Goal: Information Seeking & Learning: Find specific fact

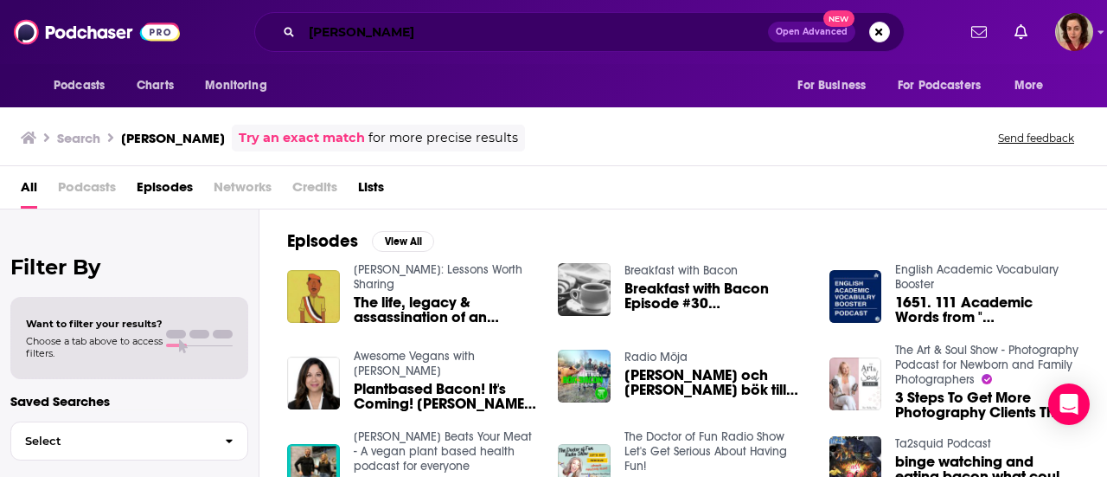
click at [405, 22] on input "[PERSON_NAME]" at bounding box center [535, 32] width 466 height 28
click at [438, 30] on input "[PERSON_NAME]" at bounding box center [535, 32] width 466 height 28
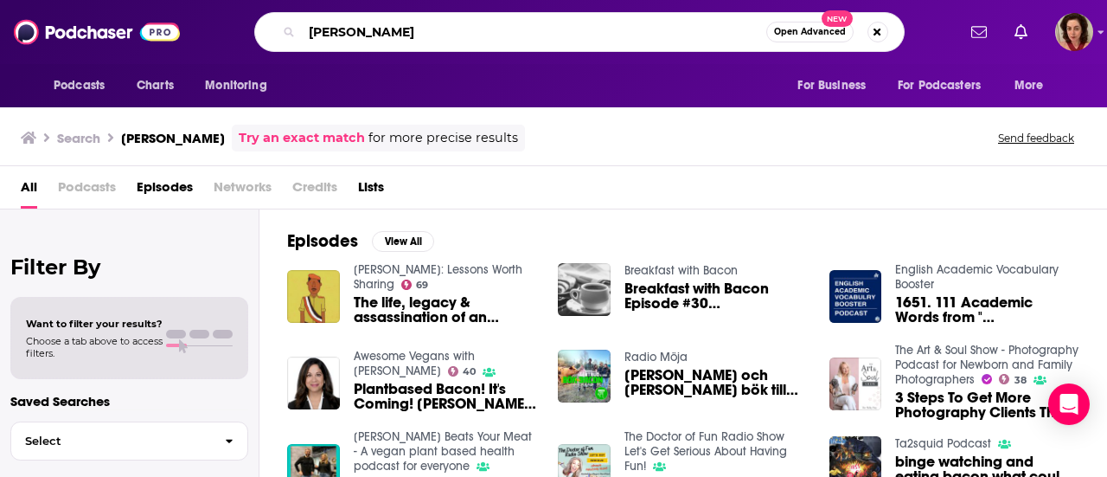
drag, startPoint x: 413, startPoint y: 32, endPoint x: 273, endPoint y: 34, distance: 139.3
click at [273, 34] on div "[PERSON_NAME] Open Advanced New" at bounding box center [579, 32] width 650 height 40
type input "[PERSON_NAME] show"
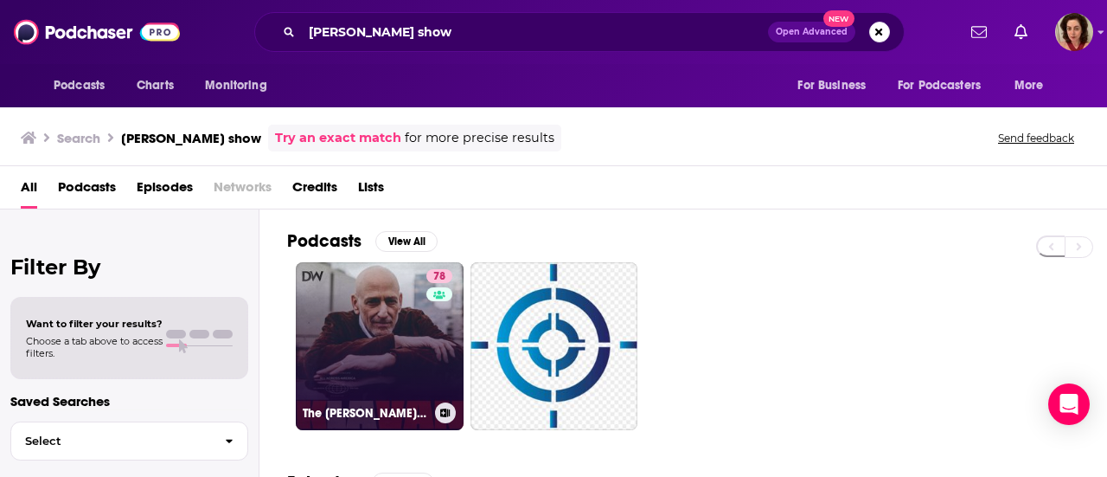
click at [401, 333] on link "78 The [PERSON_NAME] Show" at bounding box center [380, 346] width 168 height 168
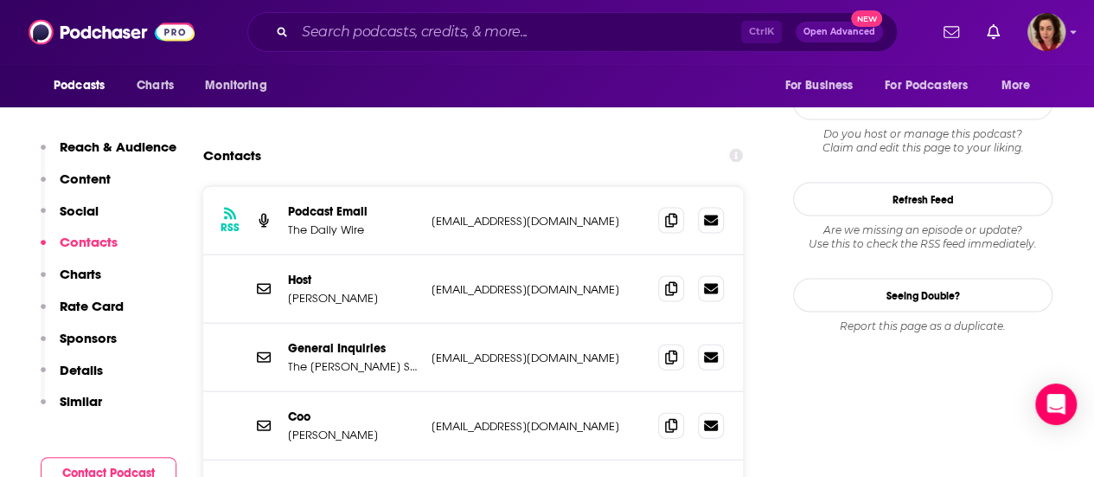
scroll to position [1643, 0]
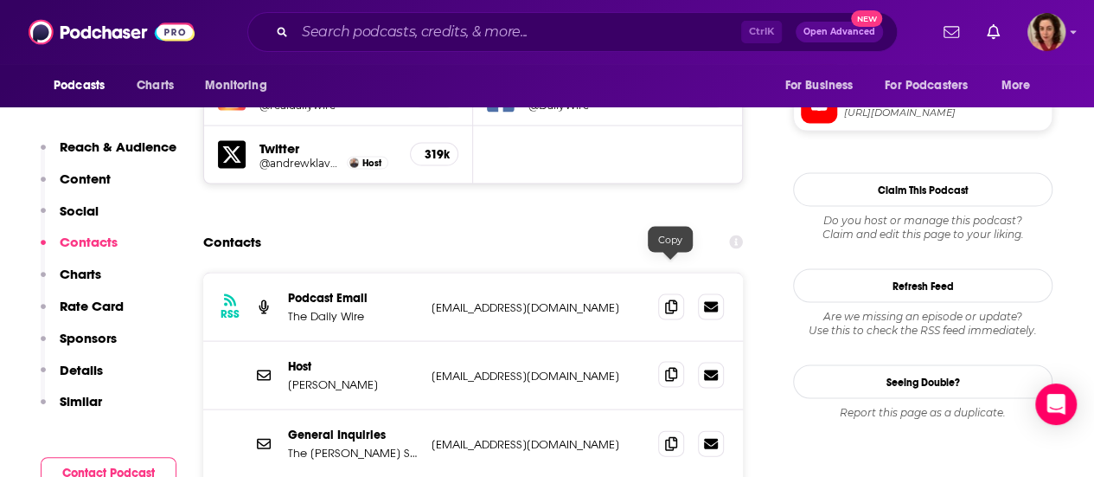
click at [671, 368] on icon at bounding box center [671, 375] width 12 height 14
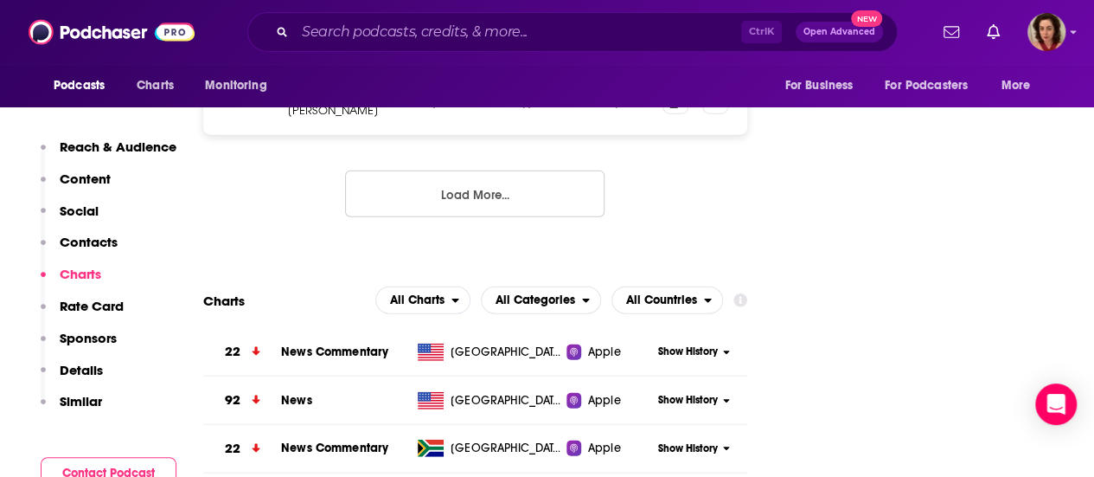
scroll to position [2162, 0]
